Goal: Task Accomplishment & Management: Use online tool/utility

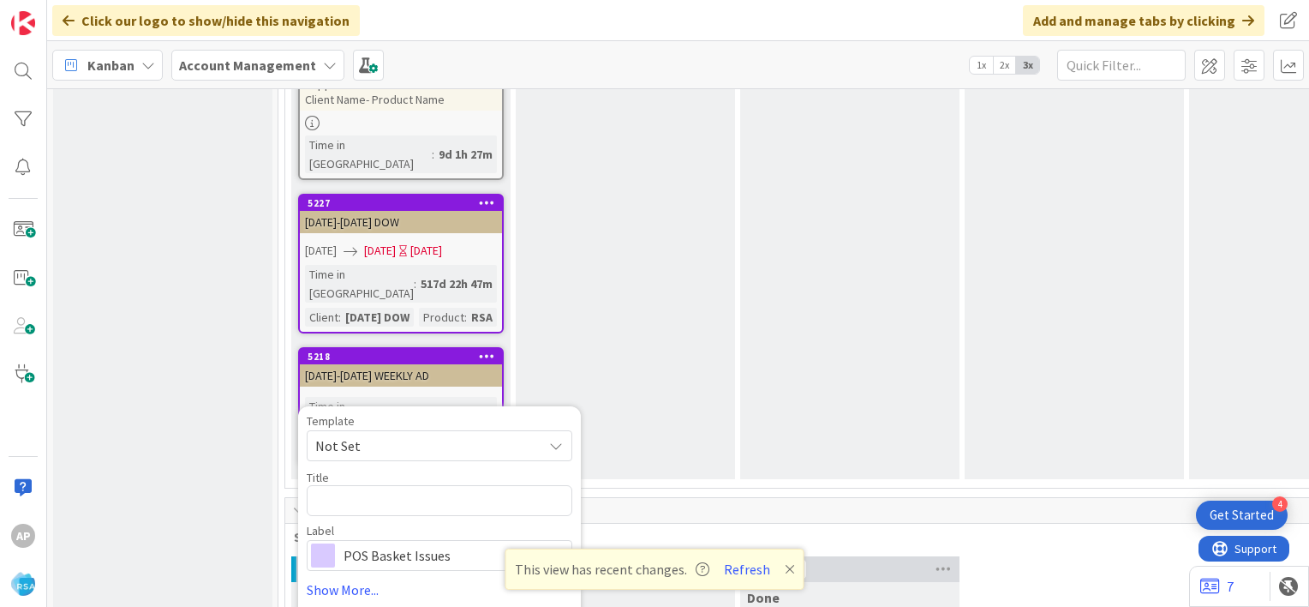
click at [558, 439] on icon at bounding box center [556, 446] width 14 height 14
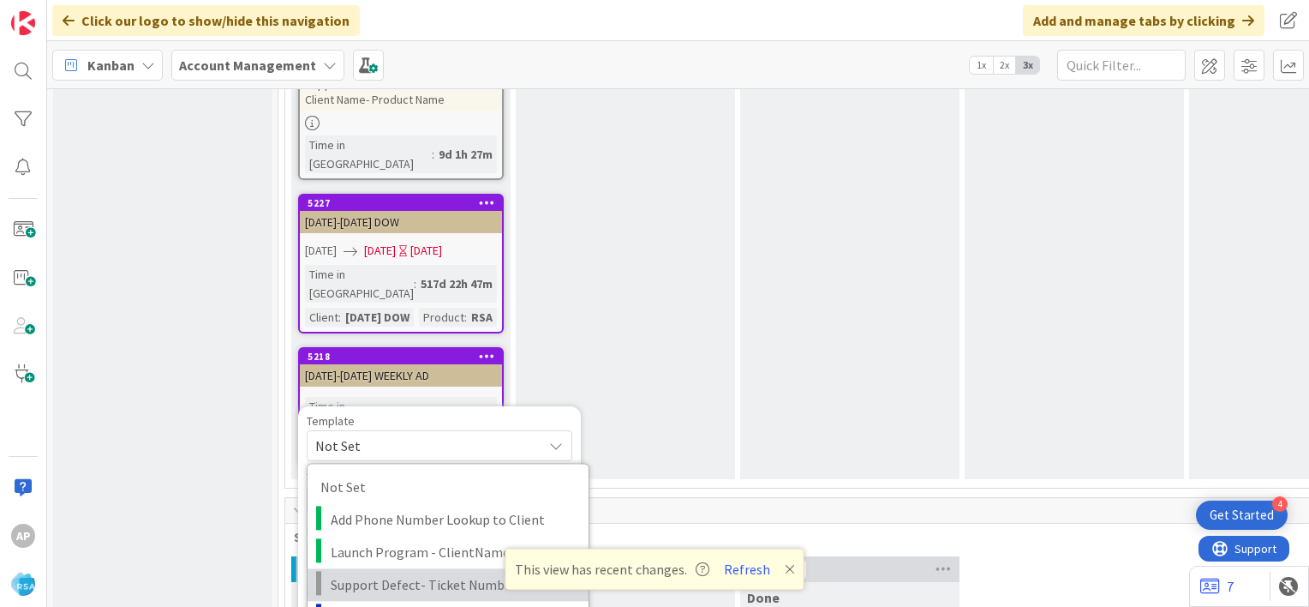
click at [493, 573] on span "Support Defect- Ticket Number- Client Name- Product Name" at bounding box center [453, 584] width 245 height 22
type textarea "x"
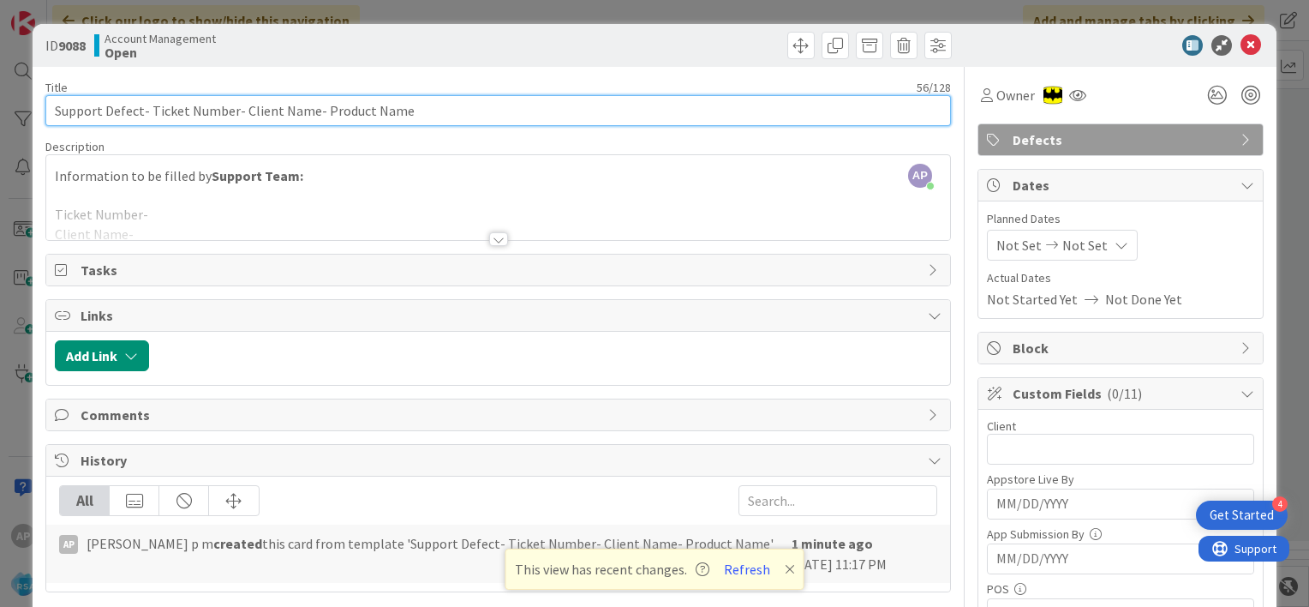
drag, startPoint x: 151, startPoint y: 111, endPoint x: 232, endPoint y: 117, distance: 81.6
click at [232, 117] on input "Support Defect- Ticket Number- Client Name- Product Name" at bounding box center [498, 110] width 906 height 31
paste input "#304719"
click at [154, 107] on input "Support Defect- #304719- Client Name- Product Name" at bounding box center [498, 110] width 906 height 31
drag, startPoint x: 195, startPoint y: 105, endPoint x: 265, endPoint y: 114, distance: 69.9
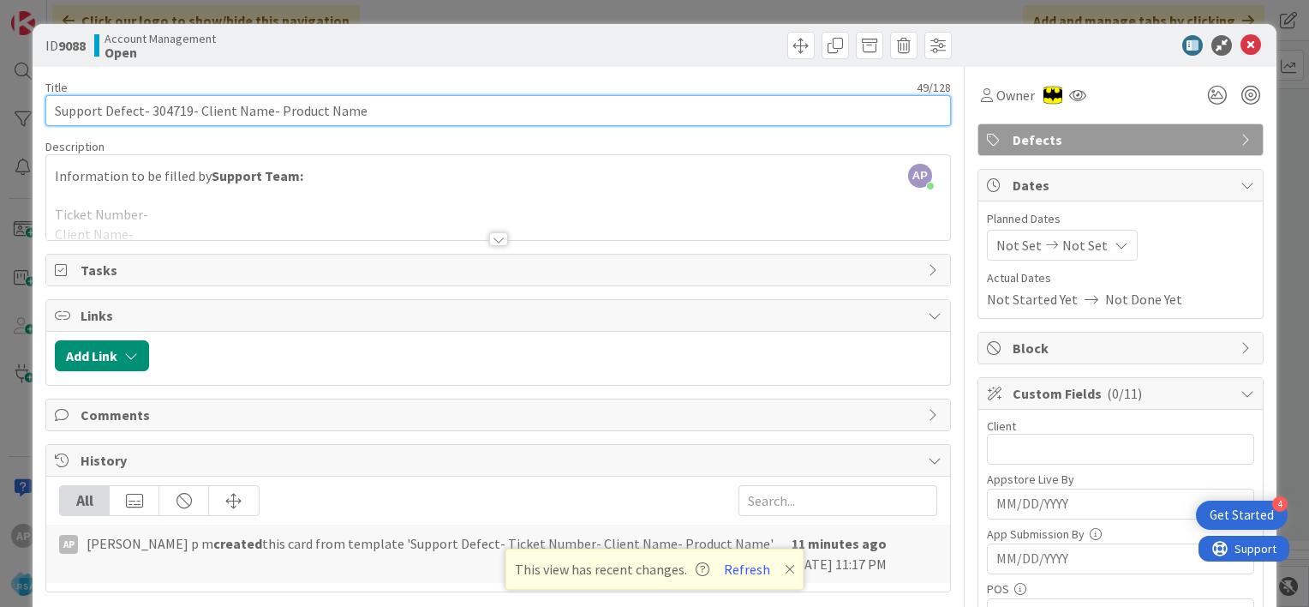
click at [265, 114] on input "Support Defect- 304719- Client Name- Product Name" at bounding box center [498, 110] width 906 height 31
click at [308, 112] on input "Support Defect- 304719- Sony super food- Product Name" at bounding box center [498, 110] width 906 height 31
drag, startPoint x: 296, startPoint y: 110, endPoint x: 449, endPoint y: 111, distance: 153.4
click at [449, 111] on input "Support Defect- 304719- Sony super food- Product Name" at bounding box center [498, 110] width 906 height 31
type input "Support Defect- 304719- Sony super food- RSA"
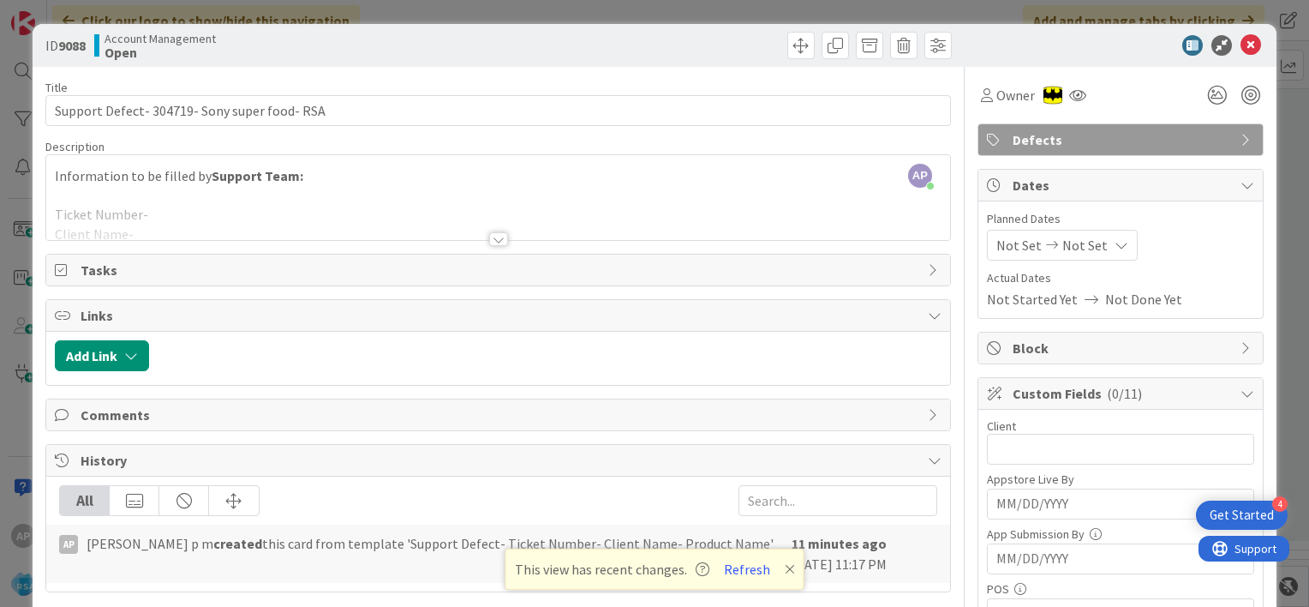
click at [996, 242] on span "Not Set" at bounding box center [1018, 245] width 45 height 21
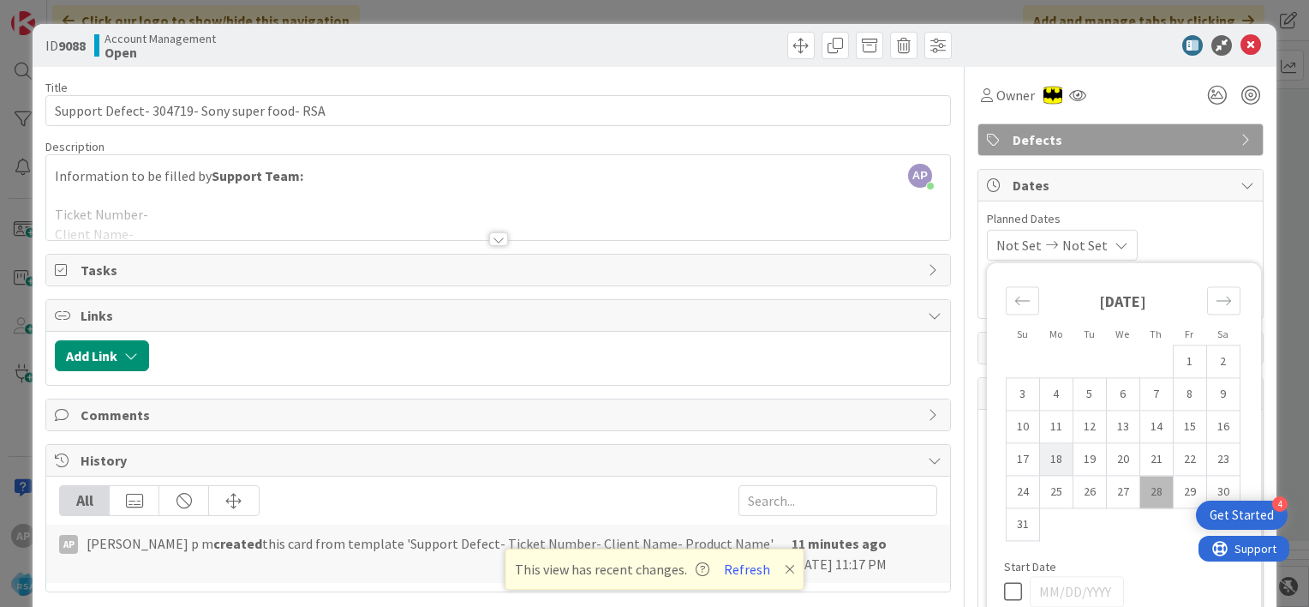
click at [1051, 459] on td "18" at bounding box center [1055, 459] width 33 height 33
type input "[DATE]"
click at [1173, 482] on td "29" at bounding box center [1189, 492] width 33 height 33
type input "[DATE]"
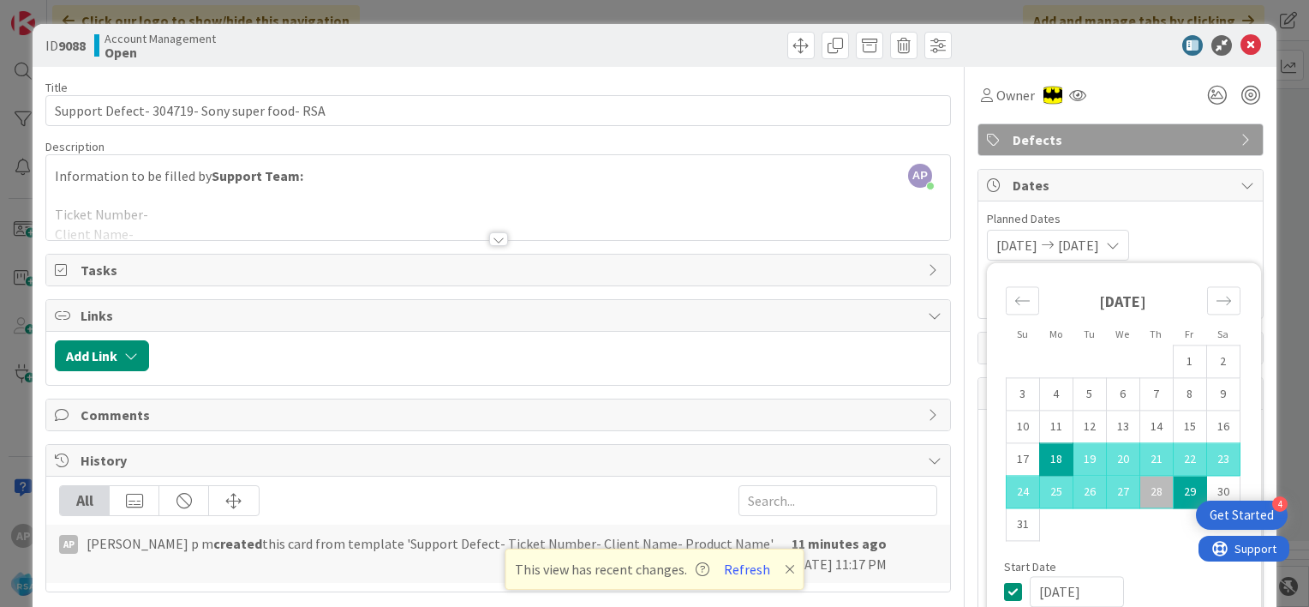
click at [1186, 219] on span "Planned Dates" at bounding box center [1120, 219] width 267 height 18
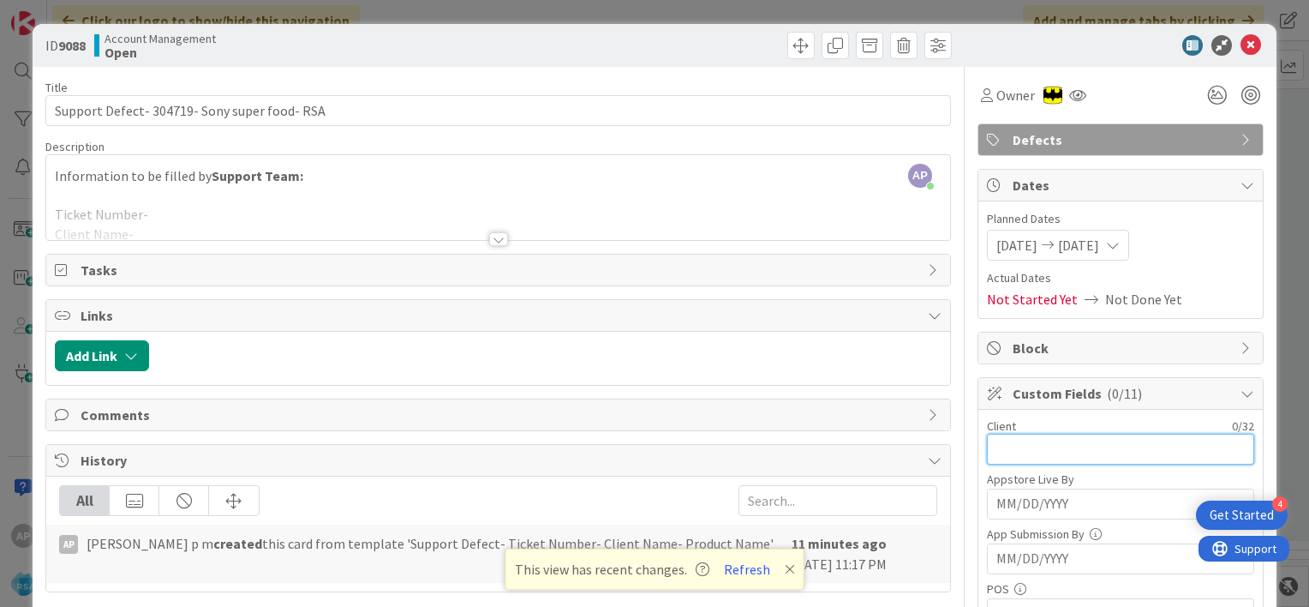
click at [1010, 447] on input "text" at bounding box center [1120, 449] width 267 height 31
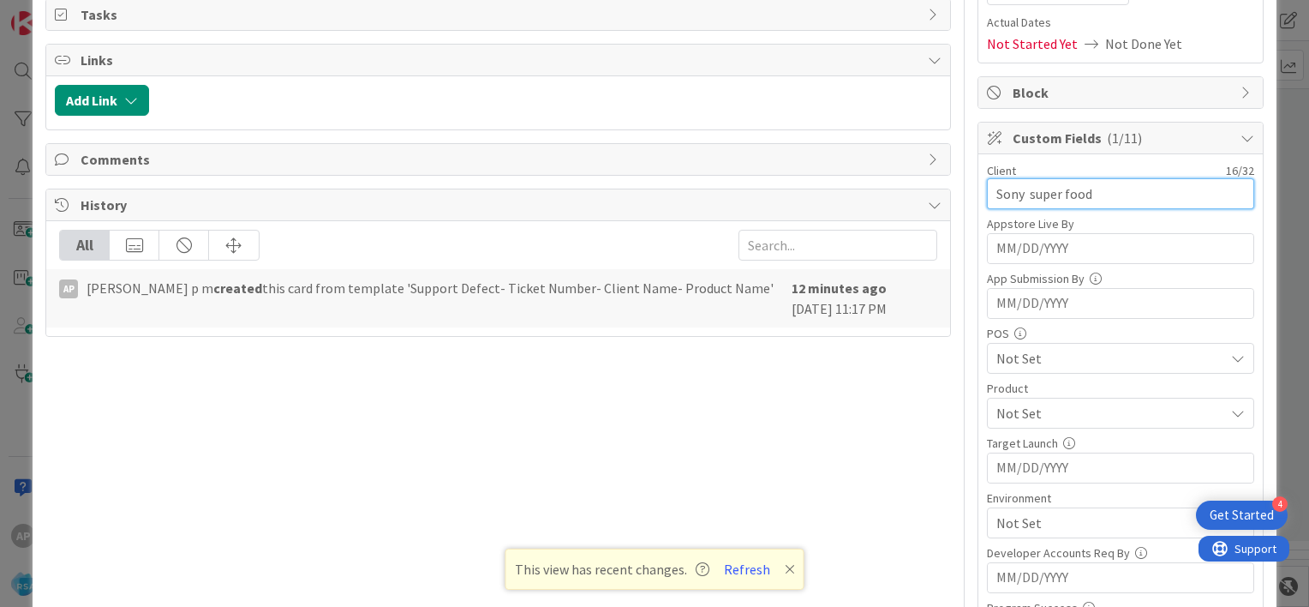
scroll to position [256, 0]
type input "Sony super food"
click at [1020, 414] on span "Not Set" at bounding box center [1110, 412] width 228 height 21
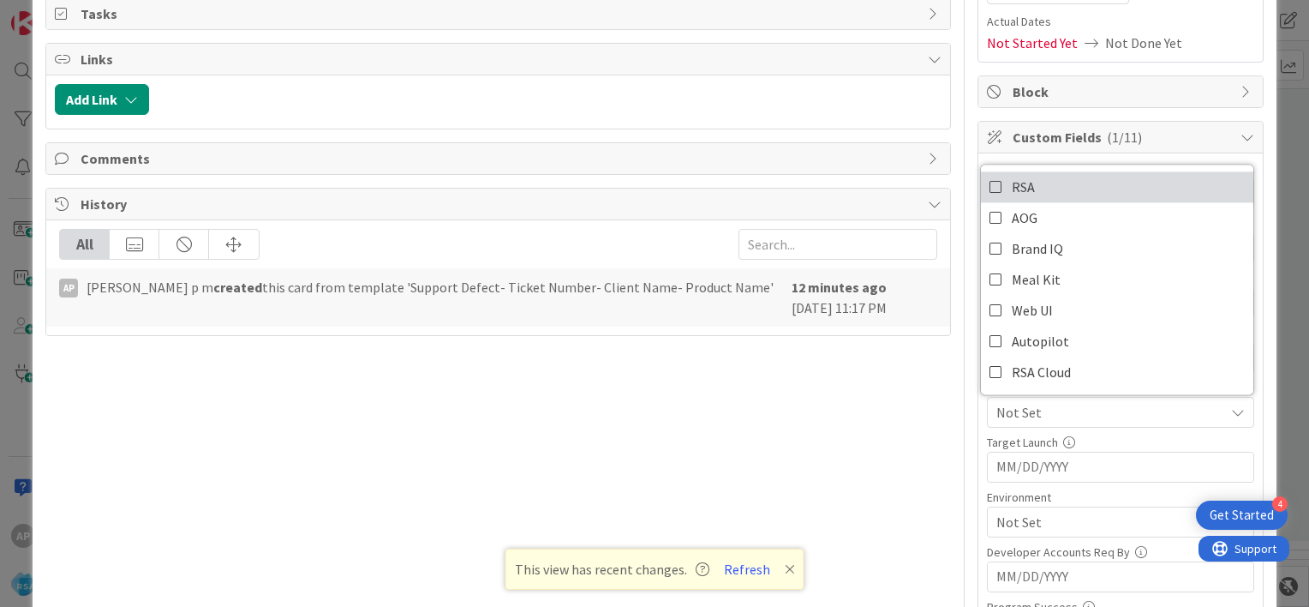
click at [990, 188] on icon at bounding box center [997, 187] width 14 height 26
click at [963, 418] on div "Title 44 / 128 Support Defect- 304719- Sony super food- RSA Description AP [PER…" at bounding box center [654, 386] width 1218 height 1151
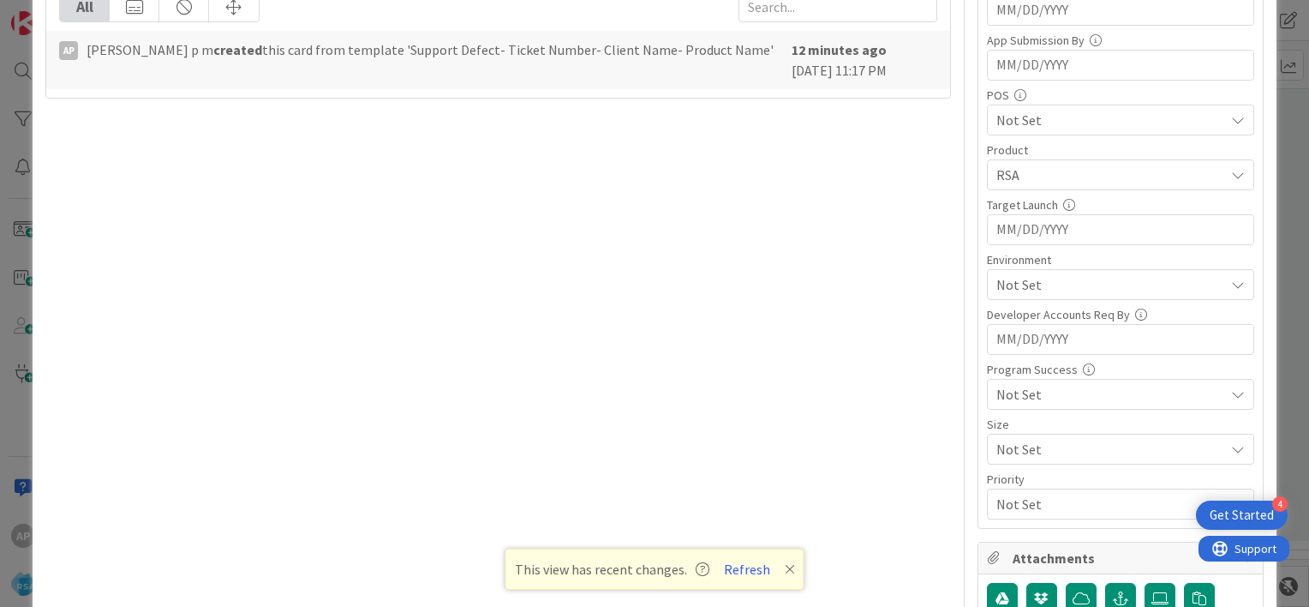
scroll to position [494, 0]
click at [1038, 288] on span "Not Set" at bounding box center [1110, 284] width 228 height 21
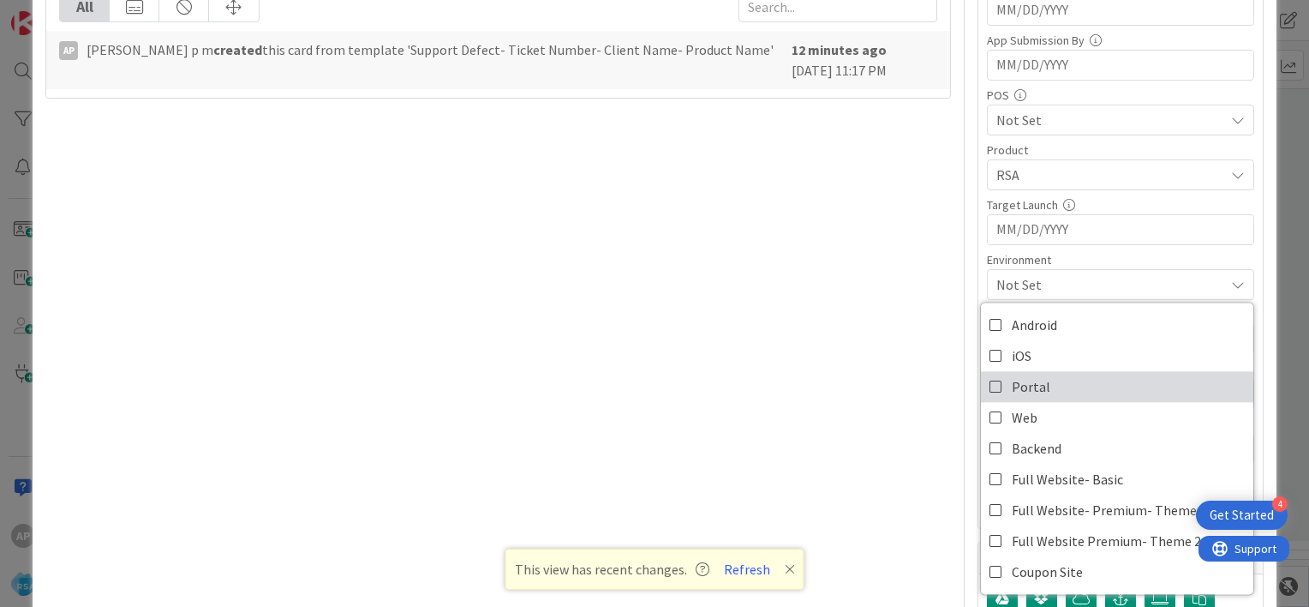
click at [990, 380] on icon at bounding box center [997, 387] width 14 height 26
click at [952, 208] on div "Title 44 / 128 Support Defect- 304719- Sony super food- RSA Description AP [PER…" at bounding box center [654, 148] width 1218 height 1151
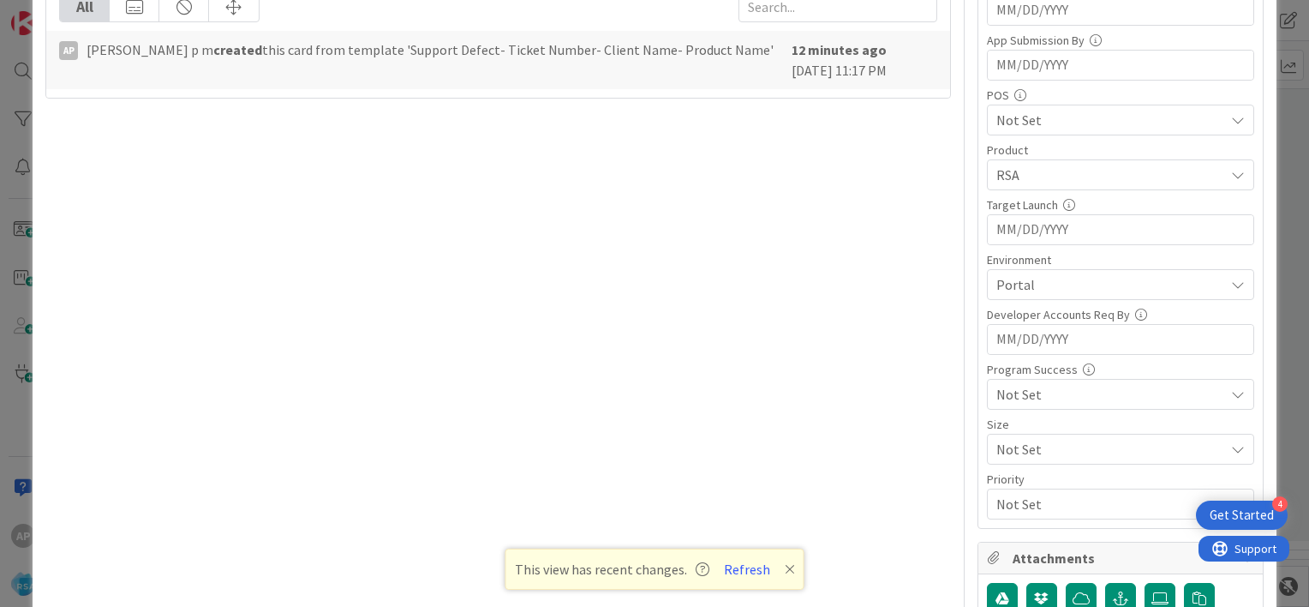
scroll to position [0, 0]
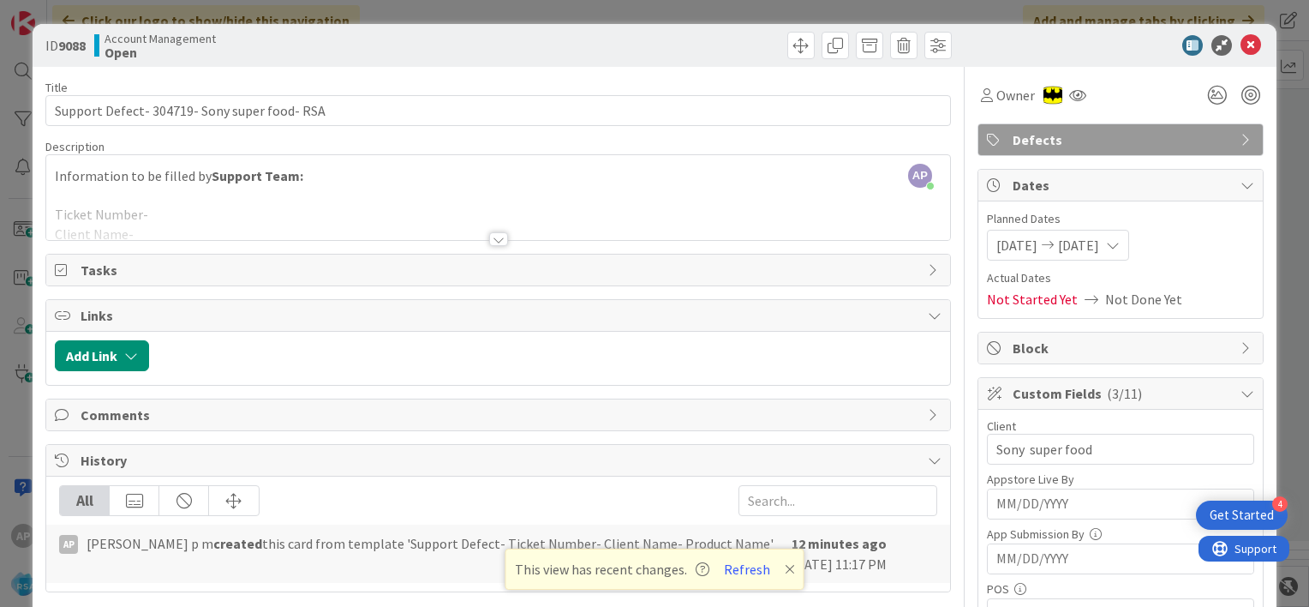
click at [497, 239] on div at bounding box center [498, 239] width 19 height 14
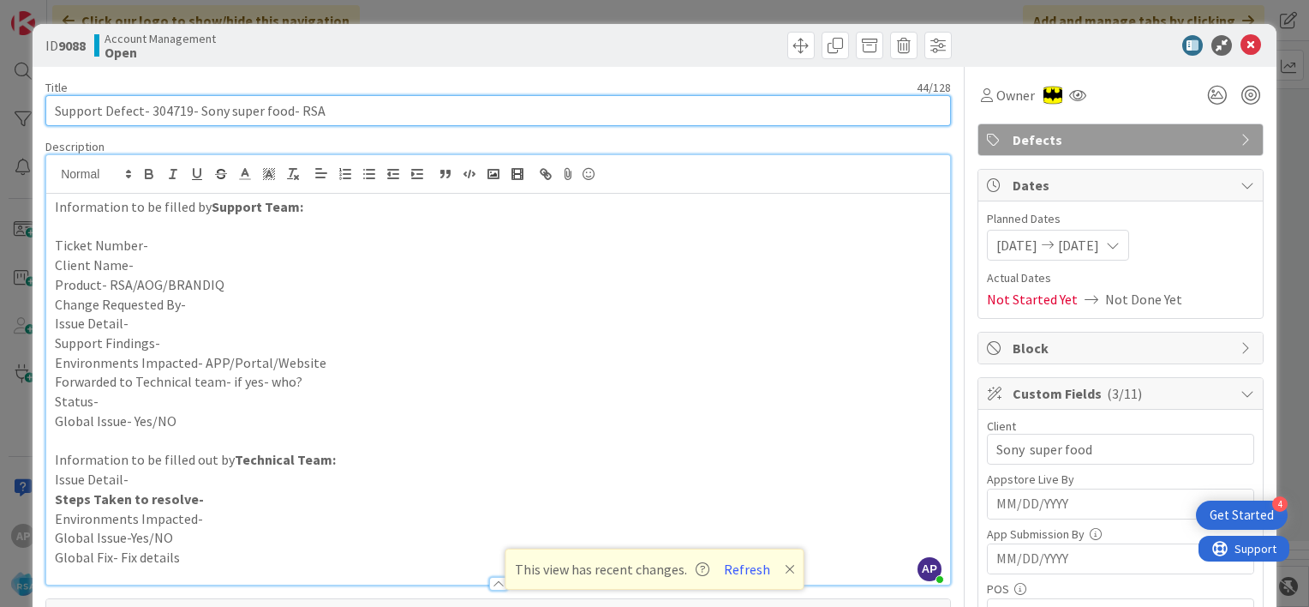
click at [165, 110] on input "Support Defect- 304719- Sony super food- RSA" at bounding box center [498, 110] width 906 height 31
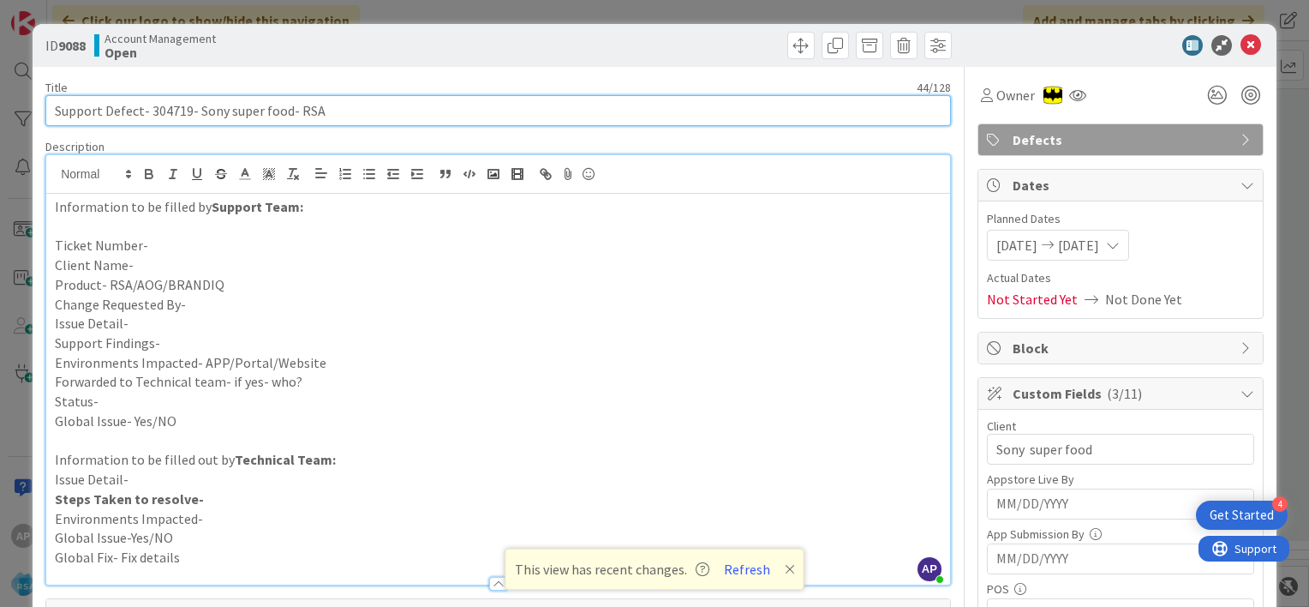
click at [165, 110] on input "Support Defect- 304719- Sony super food- RSA" at bounding box center [498, 110] width 906 height 31
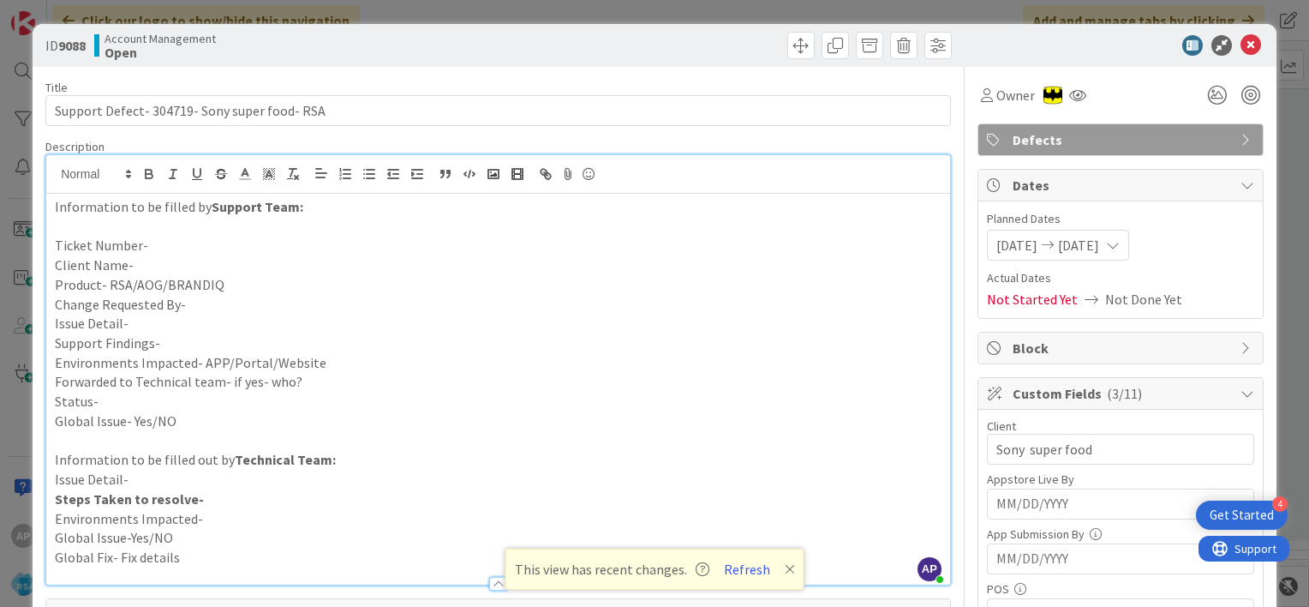
click at [176, 240] on p "Ticket Number-" at bounding box center [498, 246] width 887 height 20
click at [148, 265] on p "Client Name-" at bounding box center [498, 265] width 887 height 20
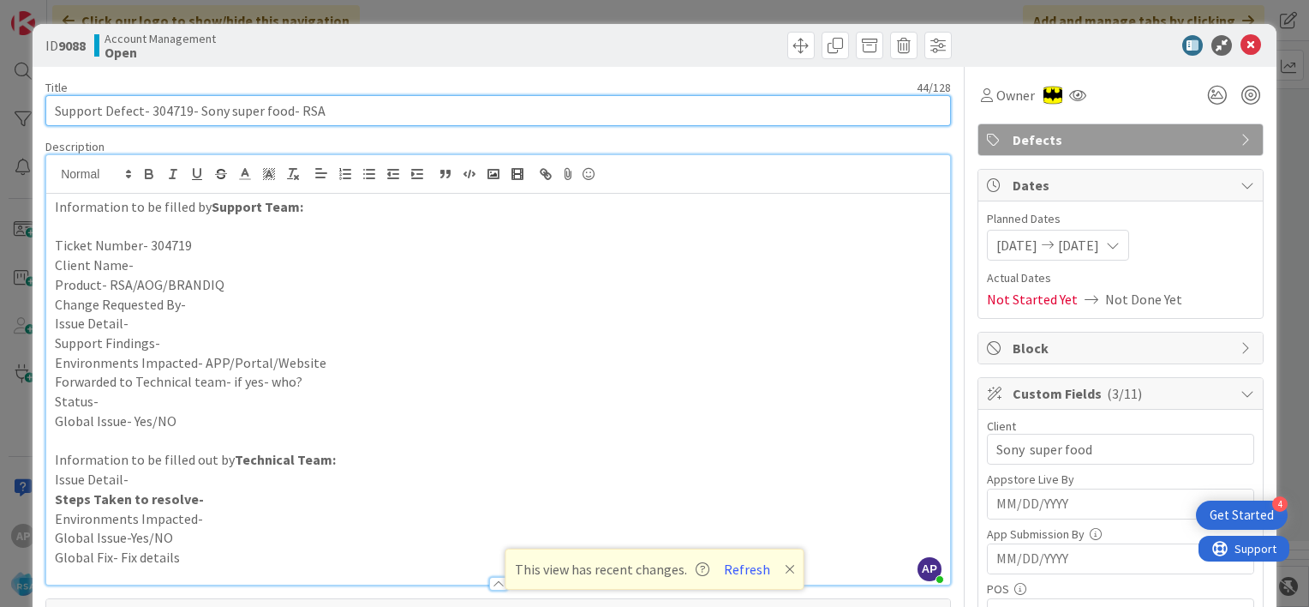
drag, startPoint x: 198, startPoint y: 112, endPoint x: 284, endPoint y: 117, distance: 86.6
click at [284, 117] on input "Support Defect- 304719- Sony super food- RSA" at bounding box center [498, 110] width 906 height 31
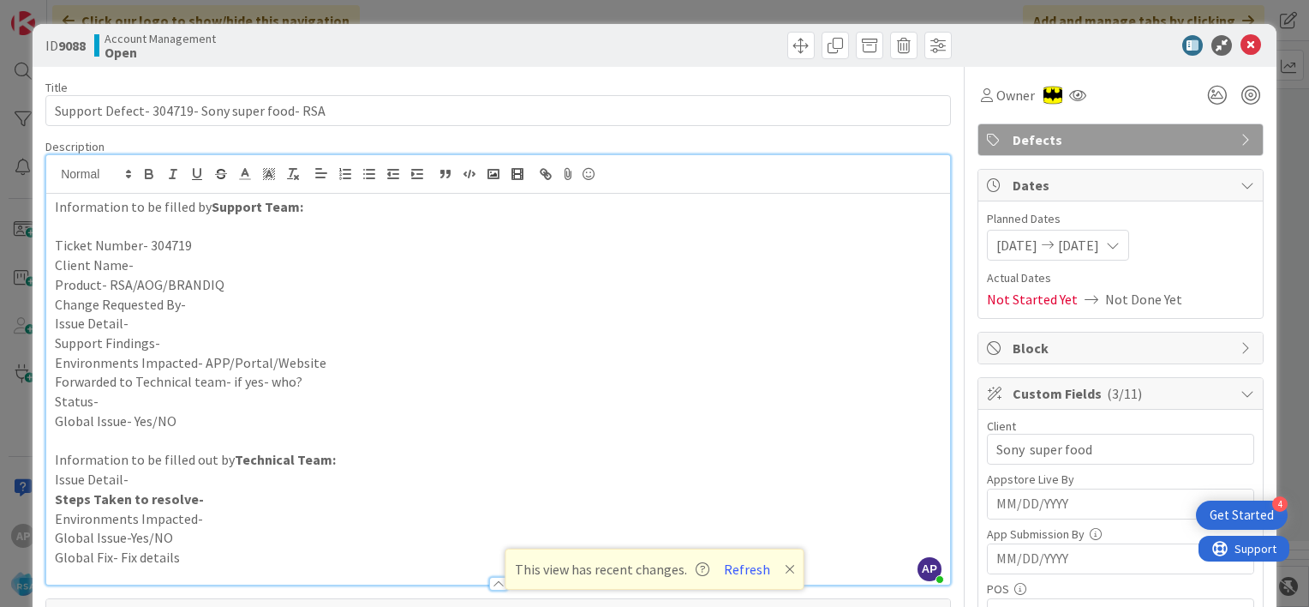
click at [177, 263] on p "Client Name-" at bounding box center [498, 265] width 887 height 20
click at [229, 283] on p "Product- RSA/AOG/BRANDIQ" at bounding box center [498, 285] width 887 height 20
click at [196, 305] on p "Change Requested By-" at bounding box center [498, 305] width 887 height 20
click at [151, 321] on p "Issue Detail-" at bounding box center [498, 324] width 887 height 20
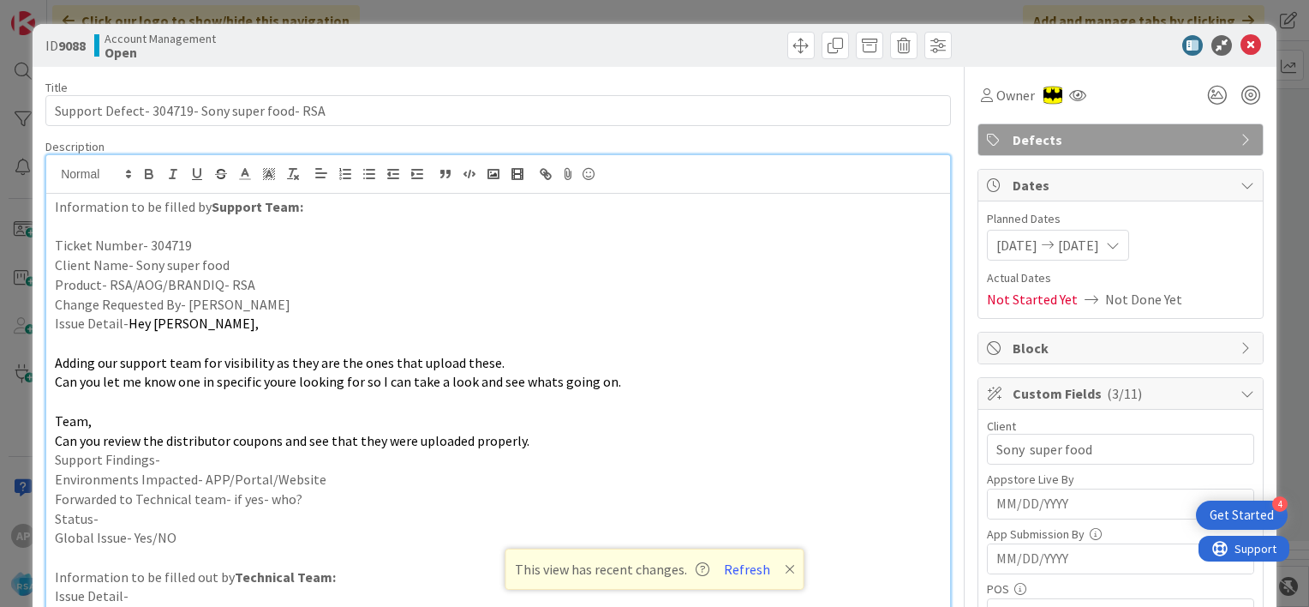
click at [219, 462] on p "Support Findings-" at bounding box center [498, 460] width 887 height 20
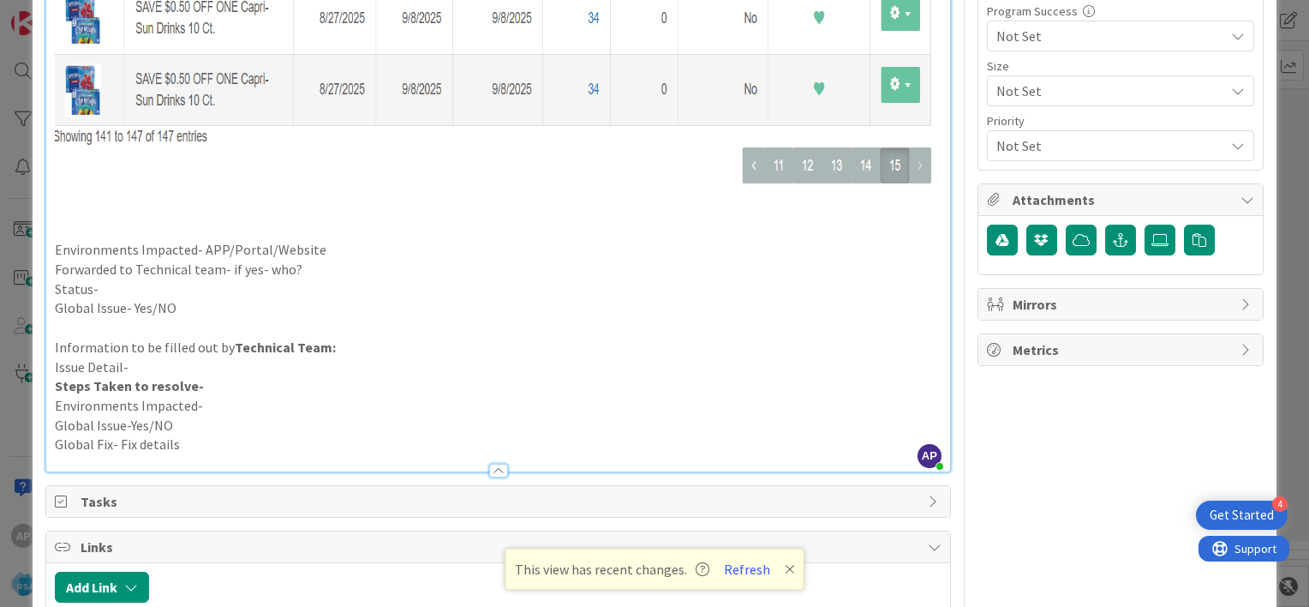
scroll to position [862, 0]
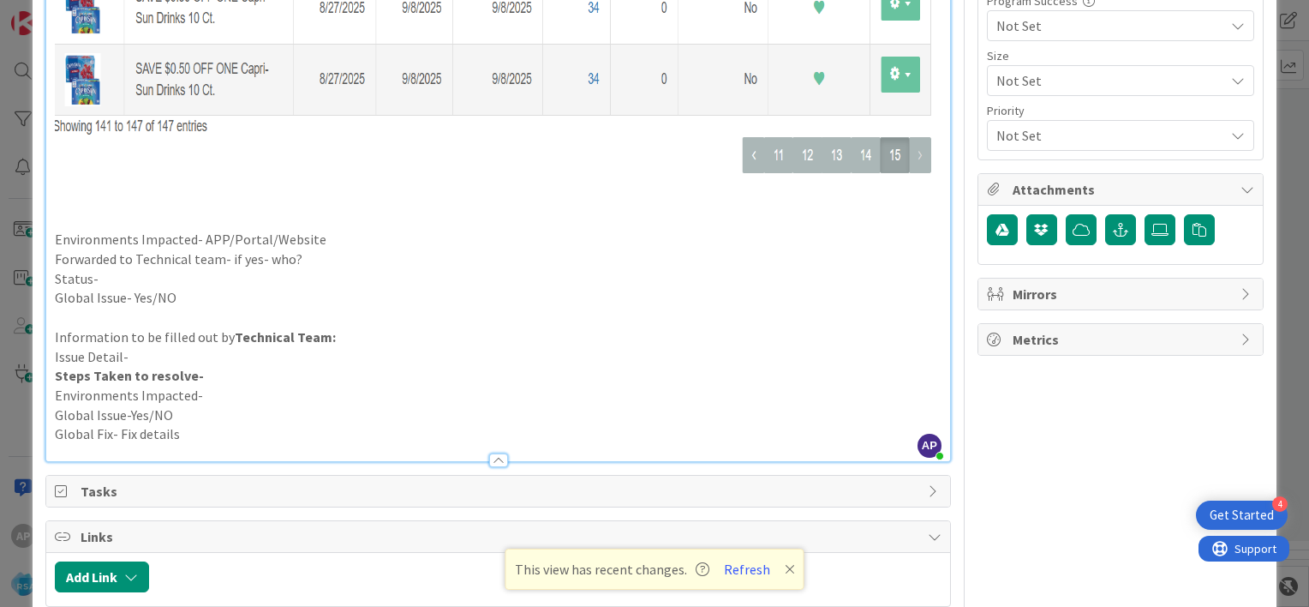
click at [326, 240] on p "Environments Impacted- APP/Portal/Website" at bounding box center [498, 240] width 887 height 20
click at [307, 254] on p "Forwarded to Technical team- if yes- who?" at bounding box center [498, 259] width 887 height 20
click at [134, 279] on p "Status-" at bounding box center [498, 279] width 887 height 20
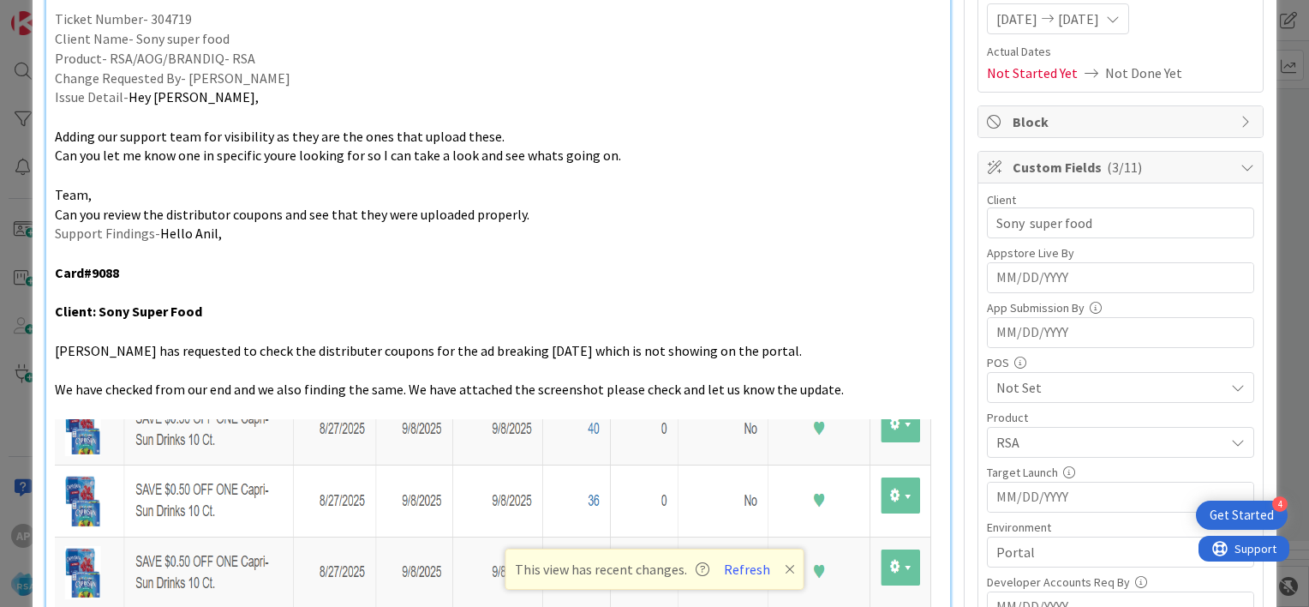
scroll to position [0, 0]
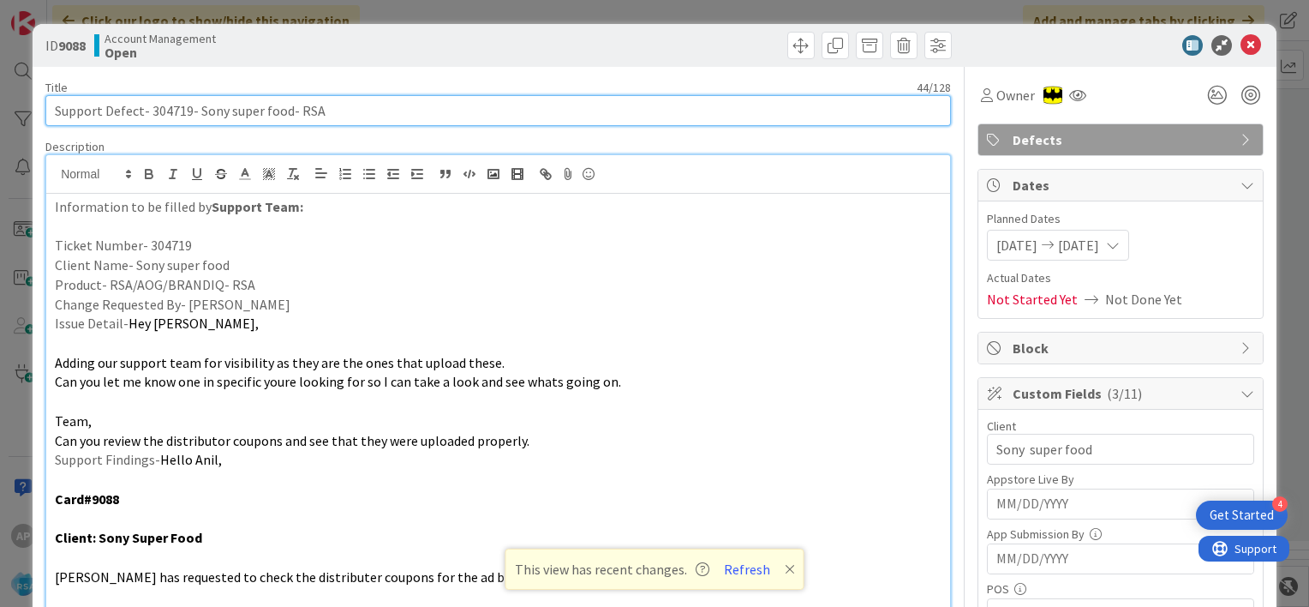
drag, startPoint x: 148, startPoint y: 108, endPoint x: 287, endPoint y: 116, distance: 139.0
click at [287, 116] on input "Support Defect- 304719- Sony super food- RSA" at bounding box center [498, 110] width 906 height 31
